Goal: Use online tool/utility: Utilize a website feature to perform a specific function

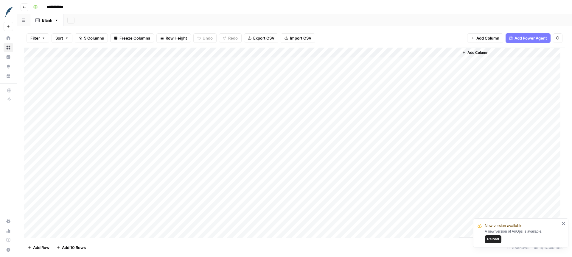
click at [494, 240] on span "Reload" at bounding box center [493, 239] width 12 height 5
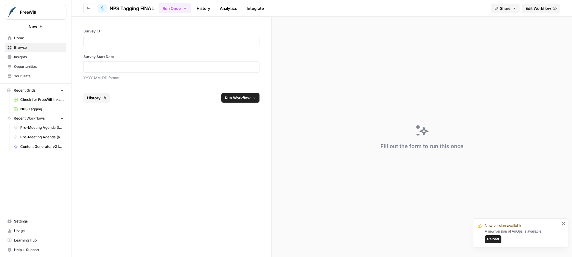
click at [530, 8] on span "Edit Workflow" at bounding box center [538, 8] width 26 height 6
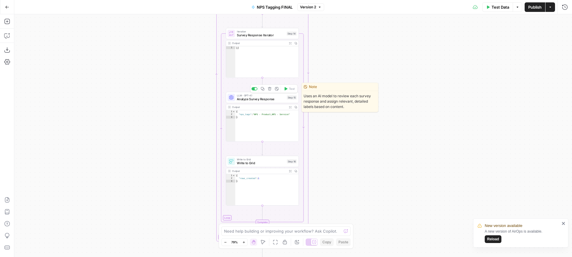
click at [249, 99] on span "Analyze Survey Response" at bounding box center [261, 99] width 48 height 5
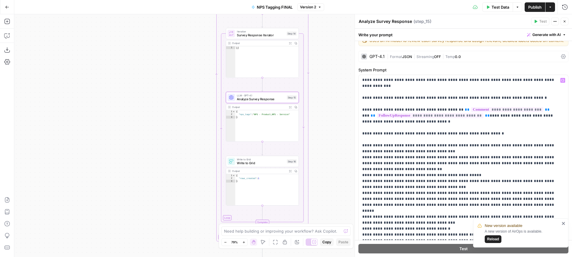
scroll to position [10, 0]
